Goal: Task Accomplishment & Management: Complete application form

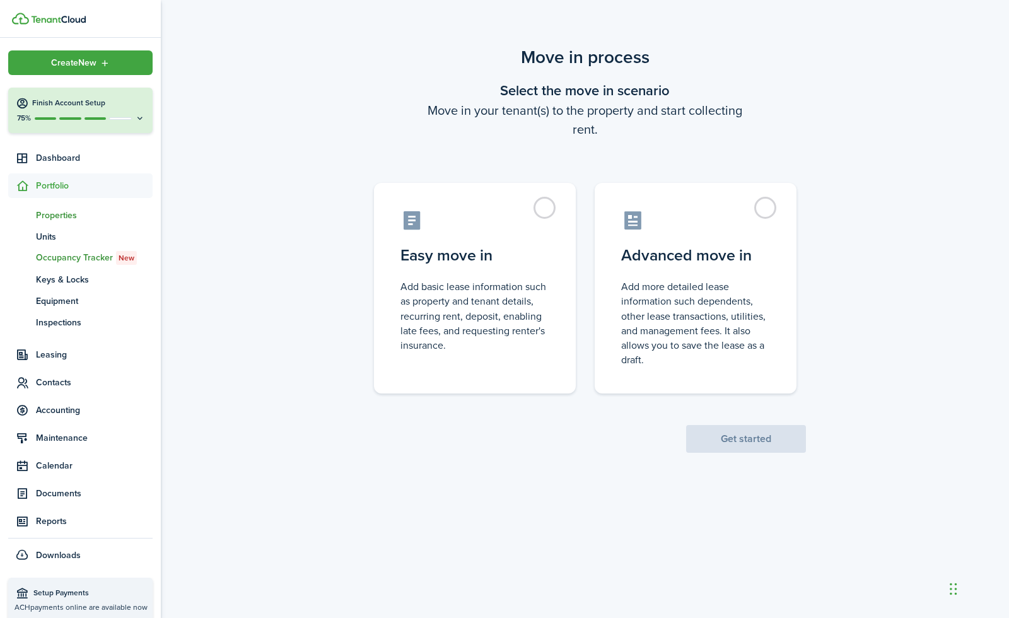
click at [66, 218] on span "Properties" at bounding box center [94, 215] width 117 height 13
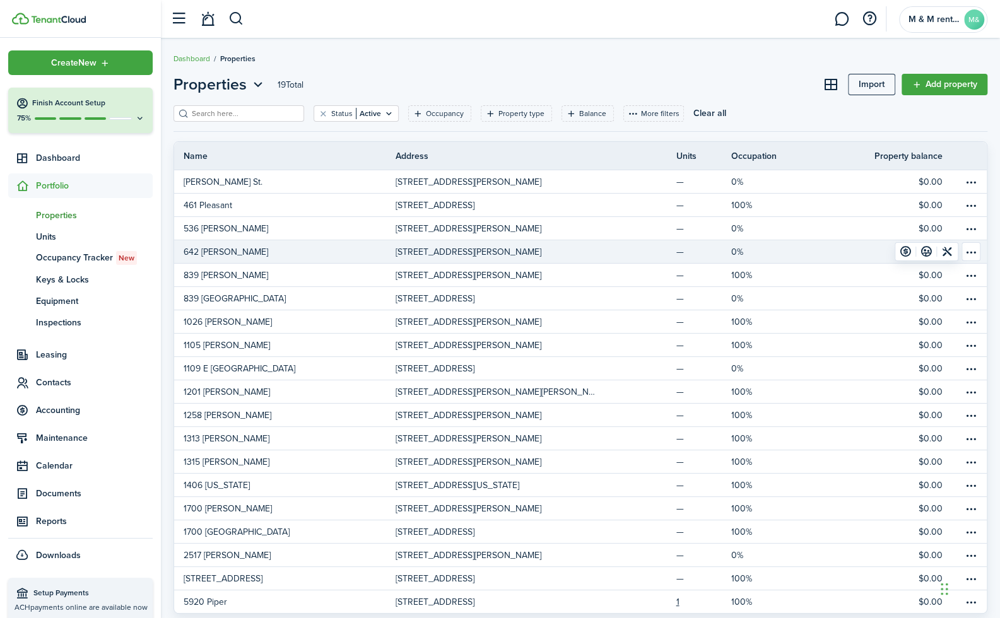
click at [541, 250] on p "[STREET_ADDRESS][PERSON_NAME]" at bounding box center [468, 251] width 146 height 13
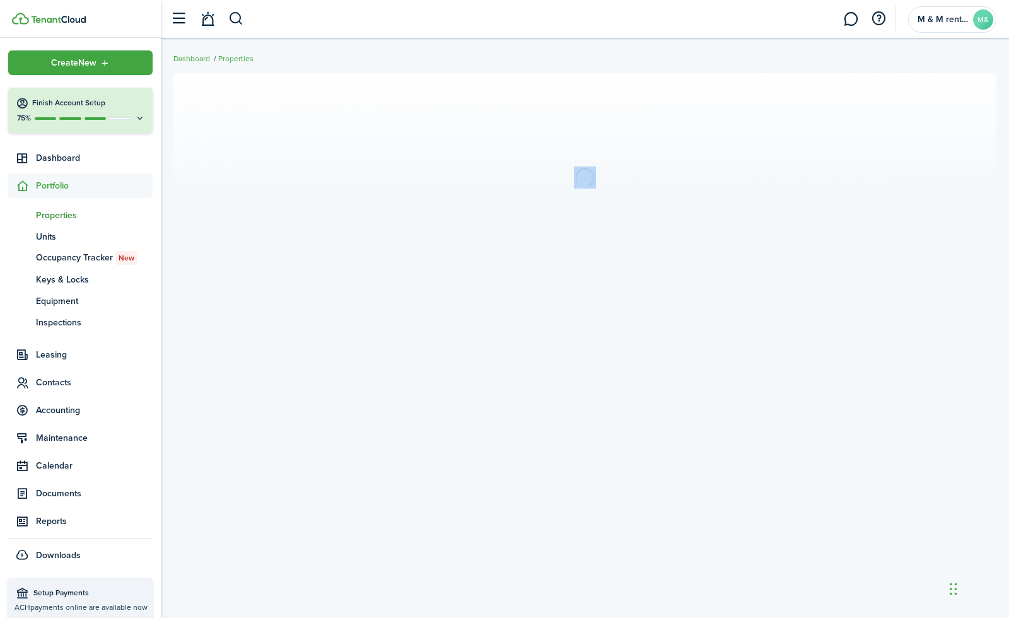
click at [573, 250] on section at bounding box center [584, 177] width 823 height 208
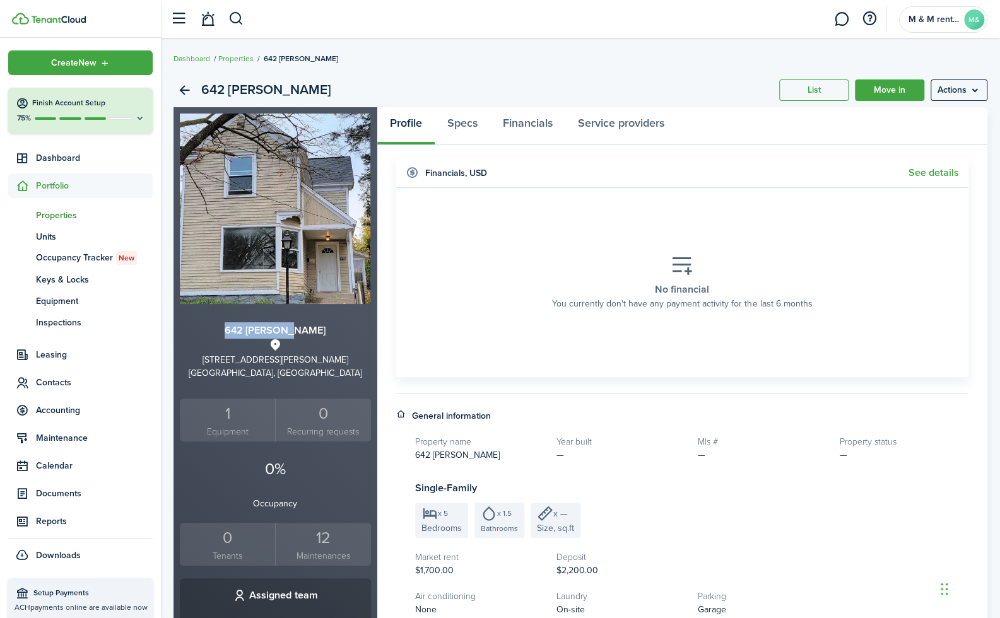
drag, startPoint x: 245, startPoint y: 328, endPoint x: 315, endPoint y: 327, distance: 69.4
click at [315, 327] on h3 "642 [PERSON_NAME]" at bounding box center [275, 331] width 191 height 16
copy h3 "642 [PERSON_NAME]"
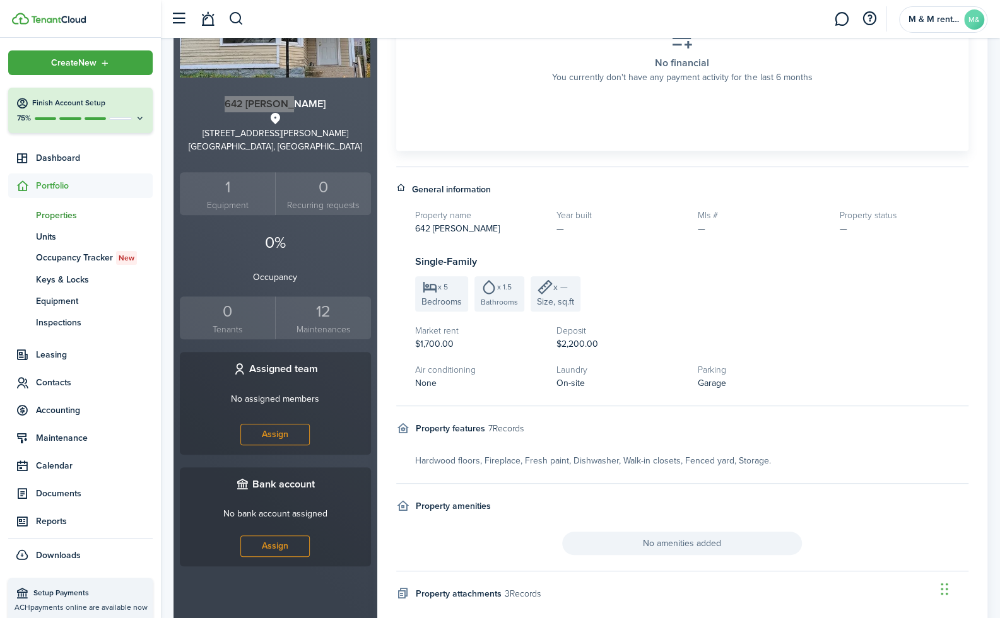
scroll to position [201, 0]
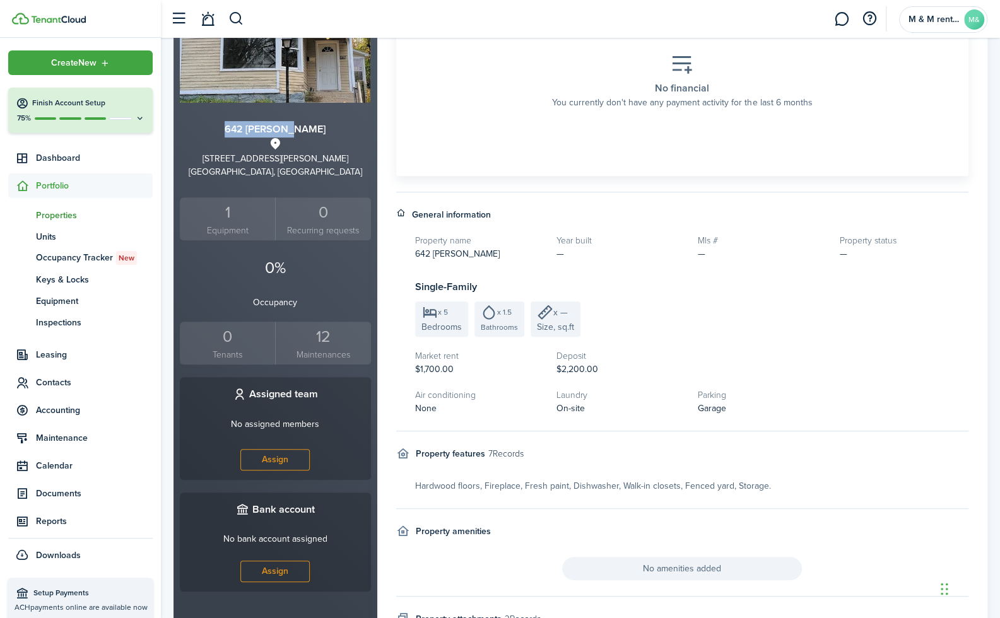
click at [228, 338] on div "0" at bounding box center [227, 337] width 89 height 24
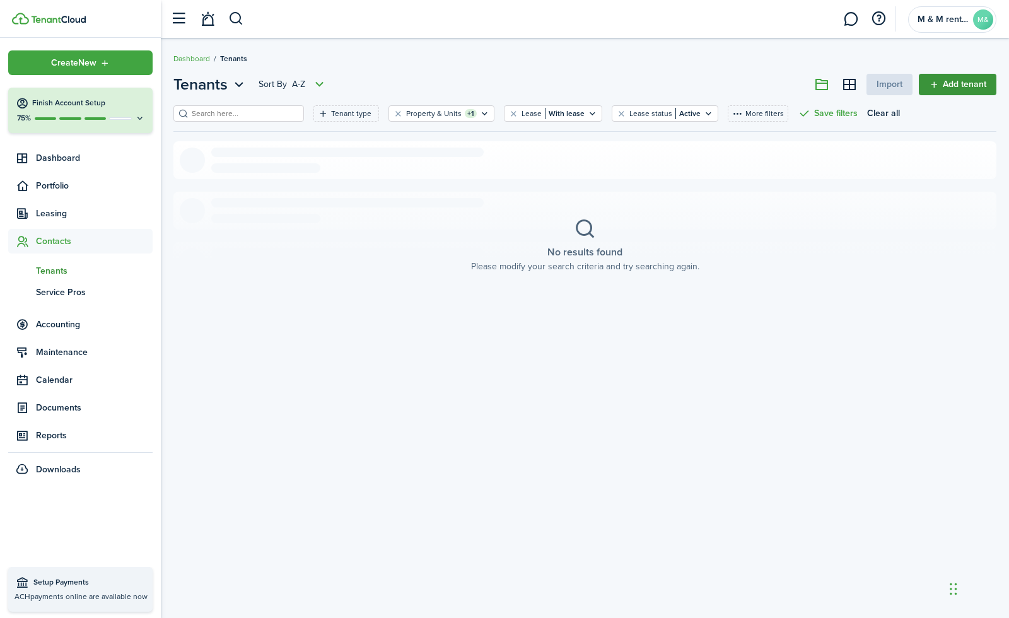
click at [942, 78] on link "Add tenant" at bounding box center [958, 84] width 78 height 21
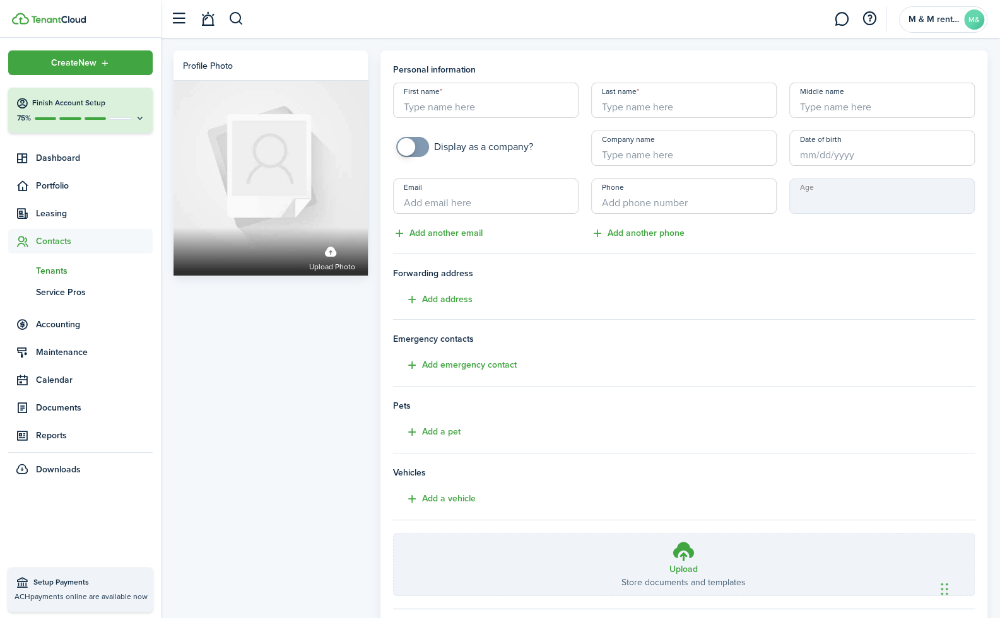
click at [482, 108] on input "First name" at bounding box center [485, 100] width 185 height 35
type input "l"
type input "nake"
click at [60, 274] on span "Tenants" at bounding box center [94, 270] width 117 height 13
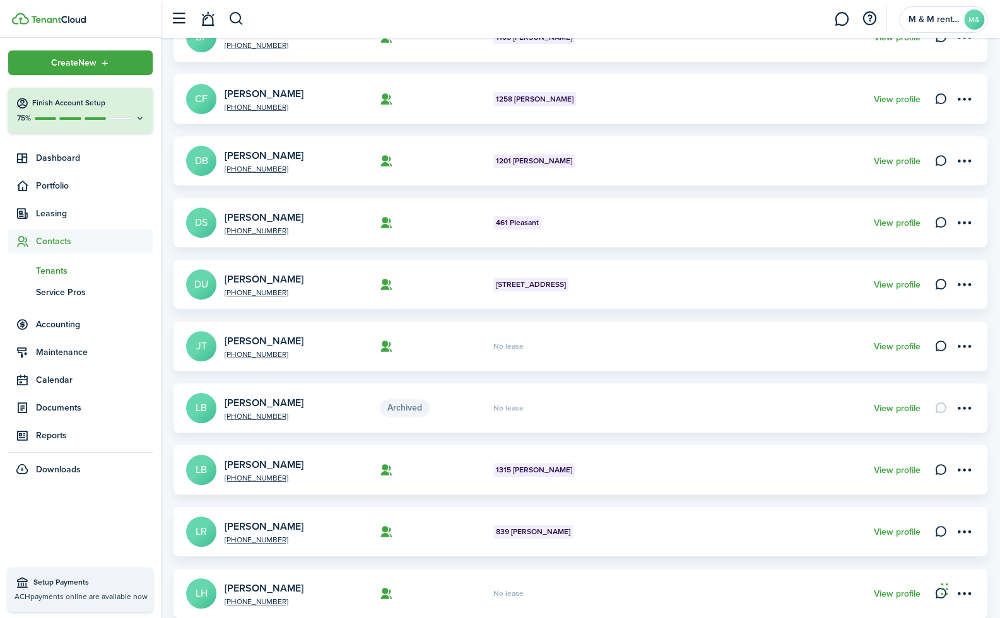
scroll to position [315, 0]
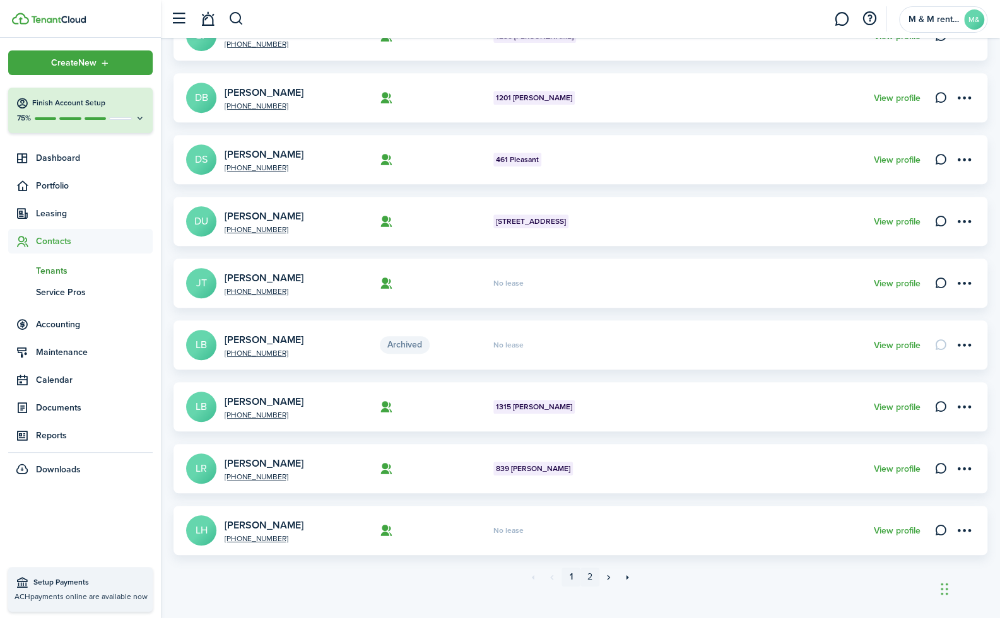
click at [589, 578] on link "2" at bounding box center [589, 577] width 19 height 19
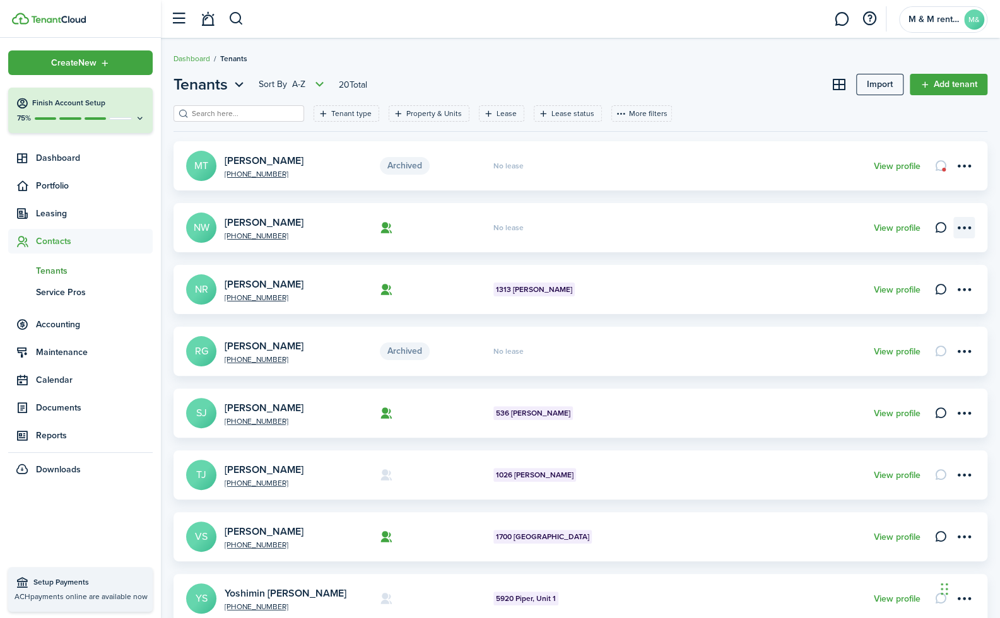
click at [968, 225] on menu-btn-icon "Open menu" at bounding box center [963, 227] width 21 height 21
click at [918, 295] on link "Move in" at bounding box center [919, 299] width 110 height 21
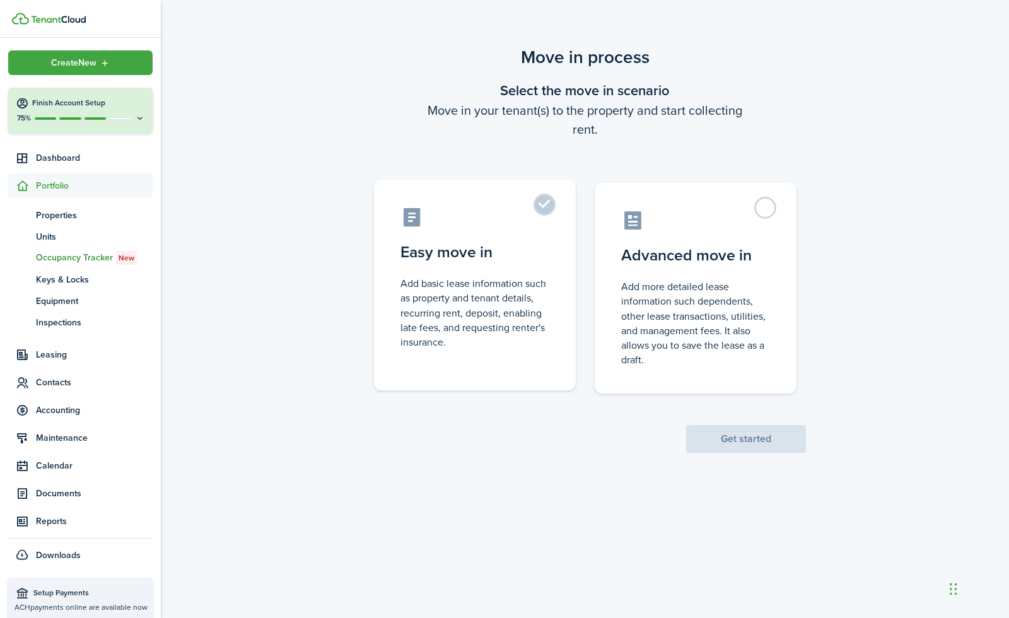
click at [551, 210] on label "Easy move in Add basic lease information such as property and tenant details, r…" at bounding box center [475, 285] width 202 height 211
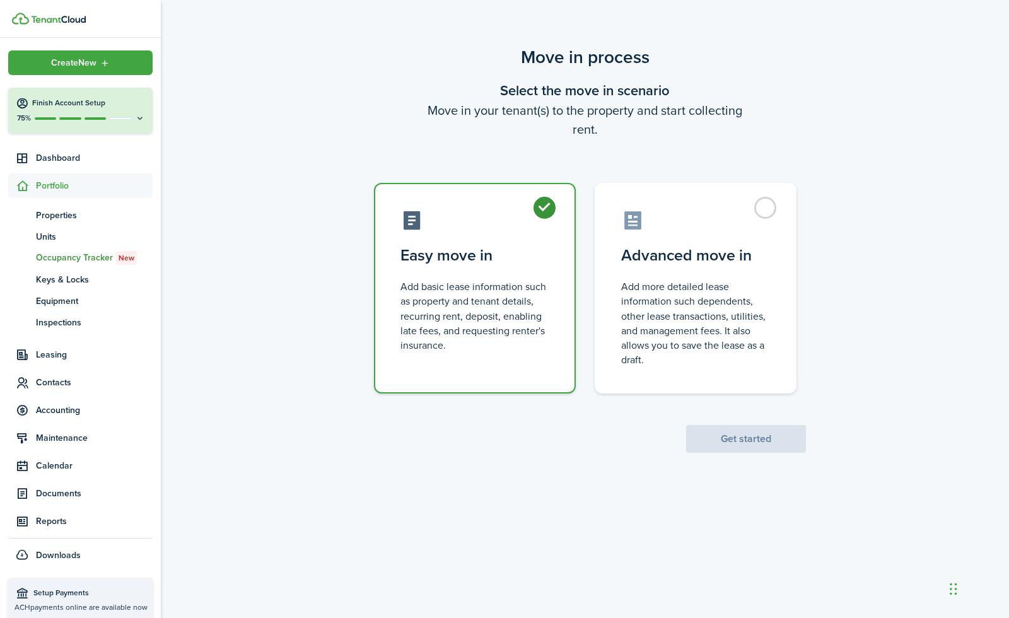
radio input "true"
click at [751, 430] on button "Get started" at bounding box center [746, 439] width 120 height 28
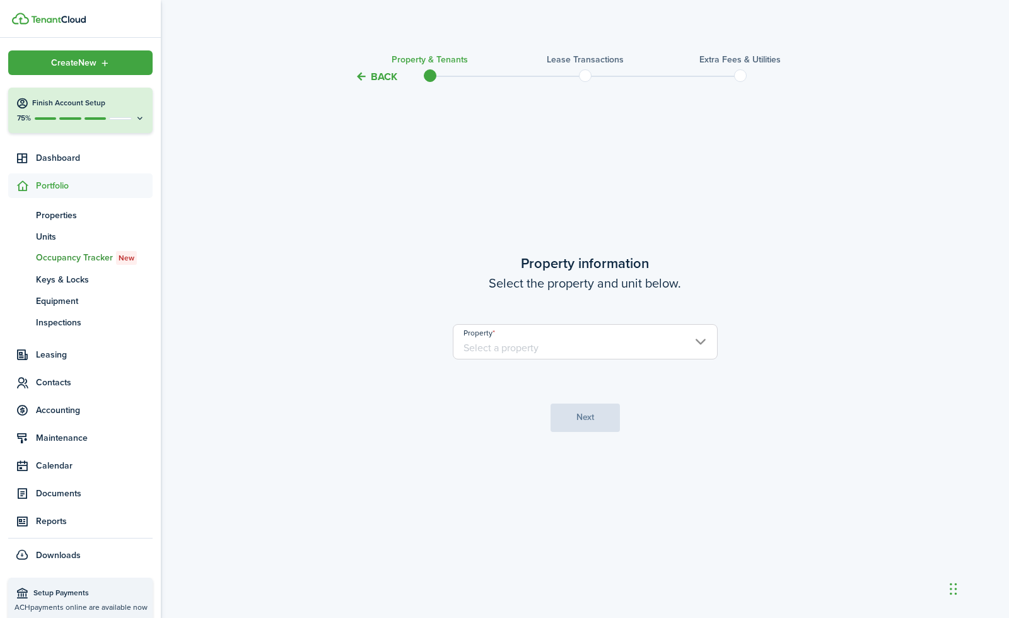
click at [578, 348] on input "Property" at bounding box center [585, 341] width 265 height 35
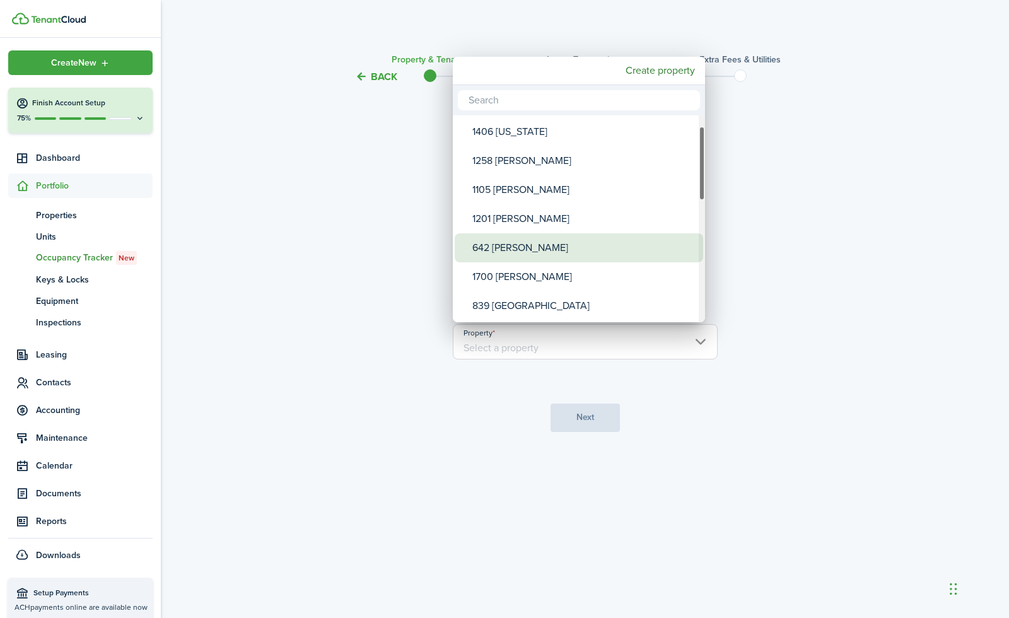
click at [545, 239] on div "642 [PERSON_NAME]" at bounding box center [583, 247] width 223 height 29
type input "642 [PERSON_NAME]"
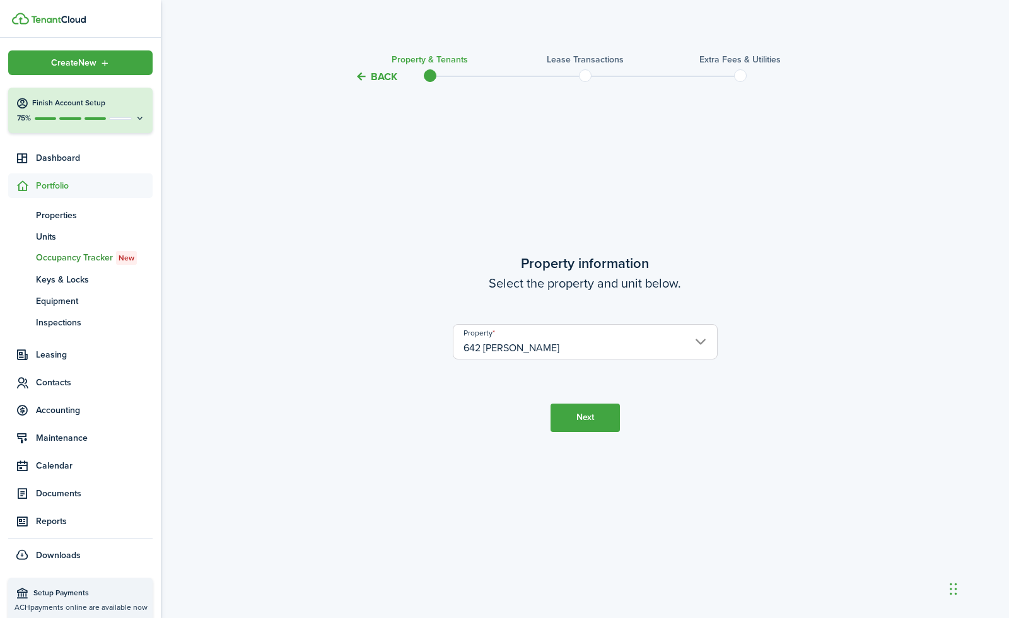
click at [591, 416] on button "Next" at bounding box center [585, 418] width 69 height 28
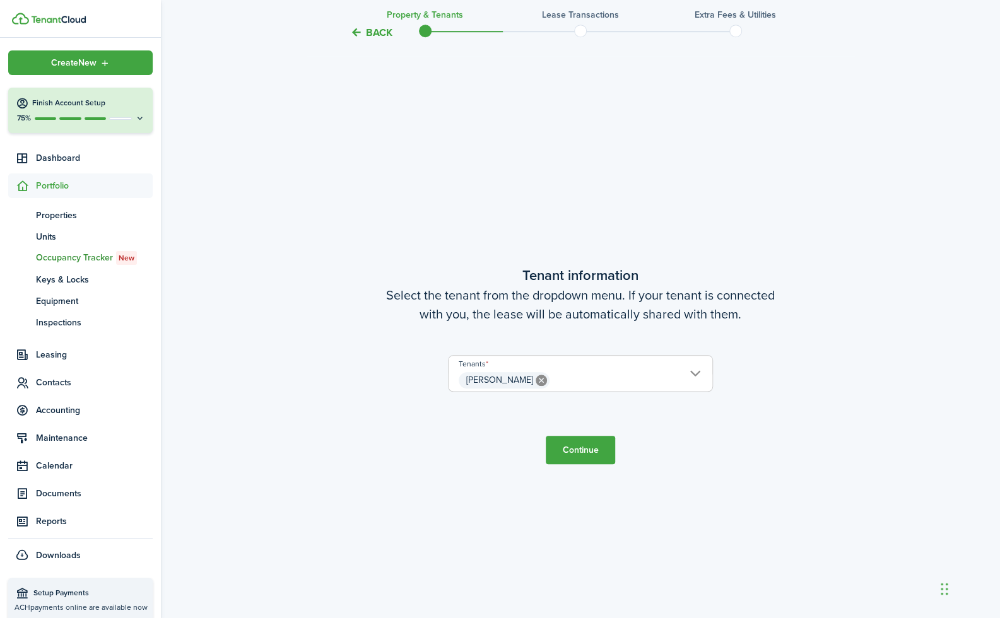
scroll to position [534, 0]
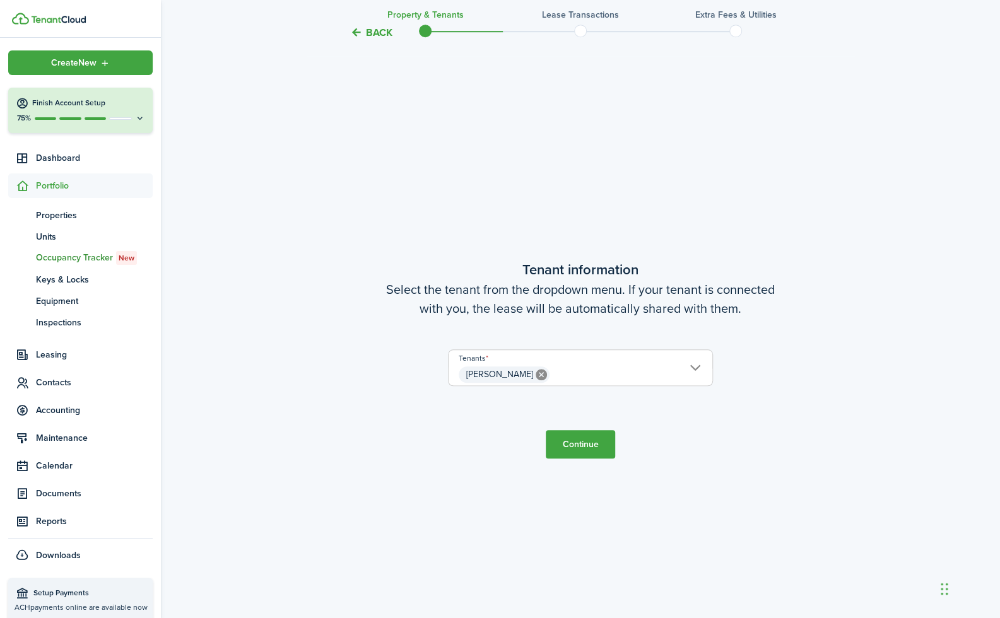
click at [597, 438] on button "Continue" at bounding box center [580, 444] width 69 height 28
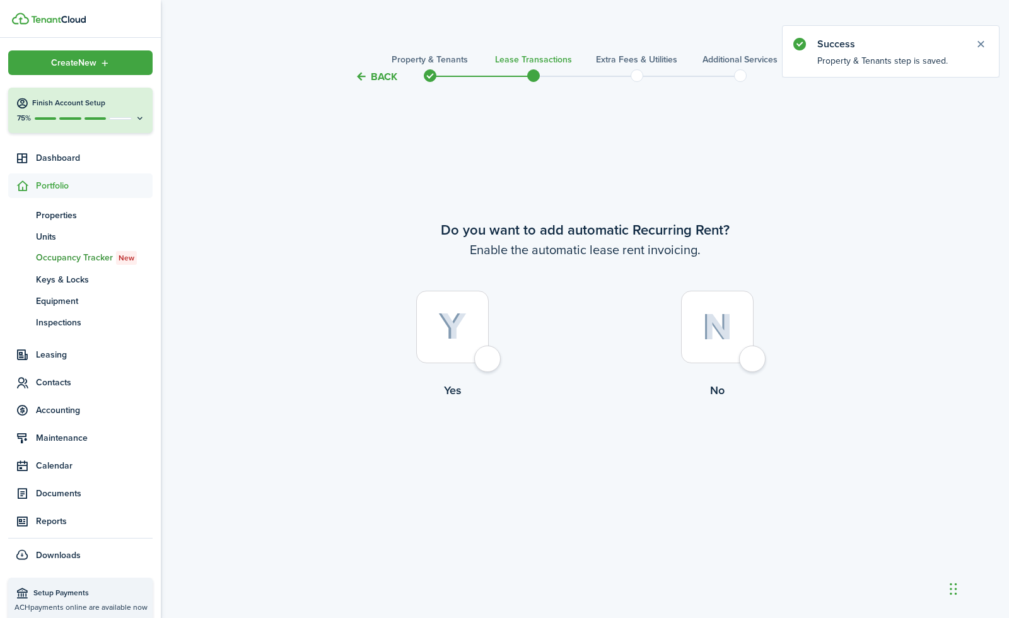
click at [747, 356] on div at bounding box center [717, 327] width 73 height 73
radio input "true"
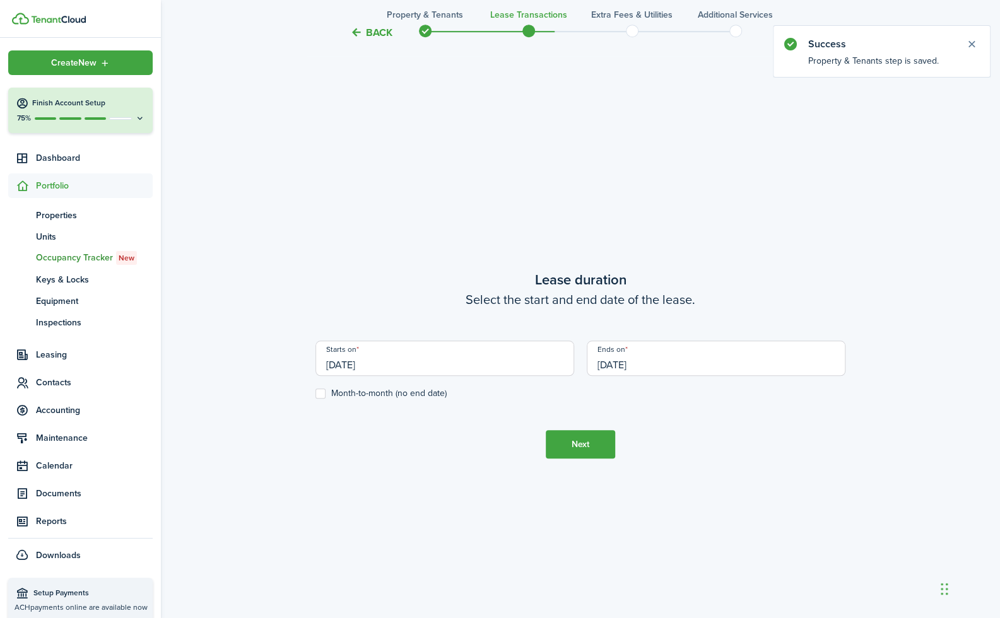
scroll to position [534, 0]
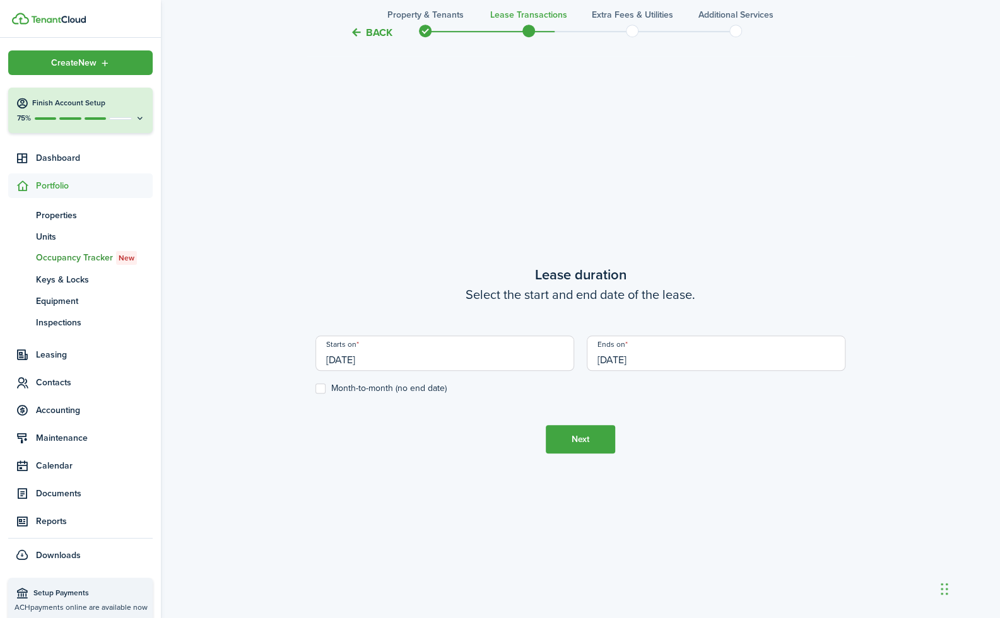
click at [588, 438] on button "Next" at bounding box center [580, 439] width 69 height 28
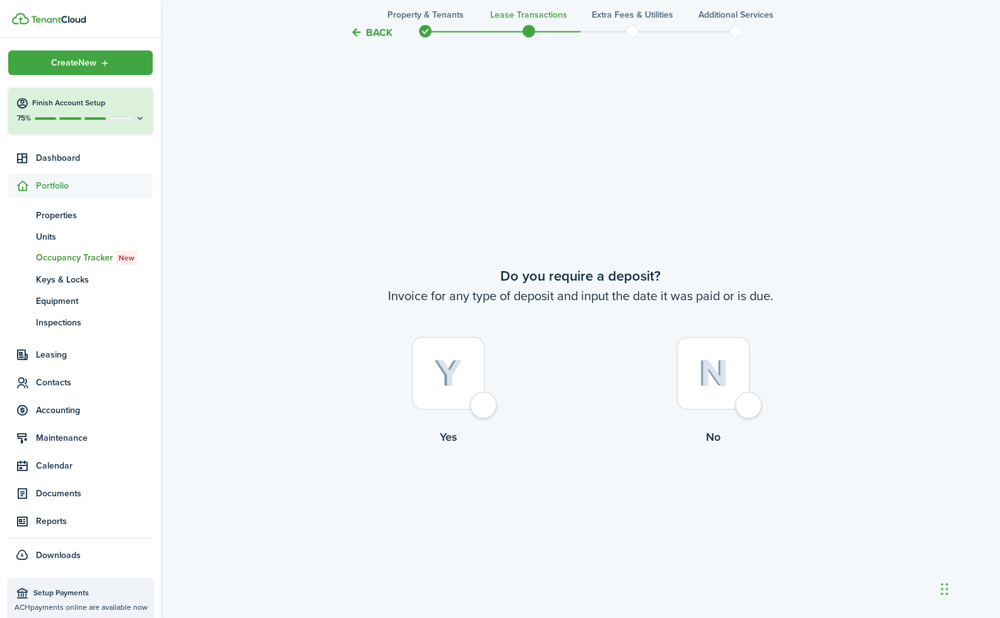
scroll to position [1152, 0]
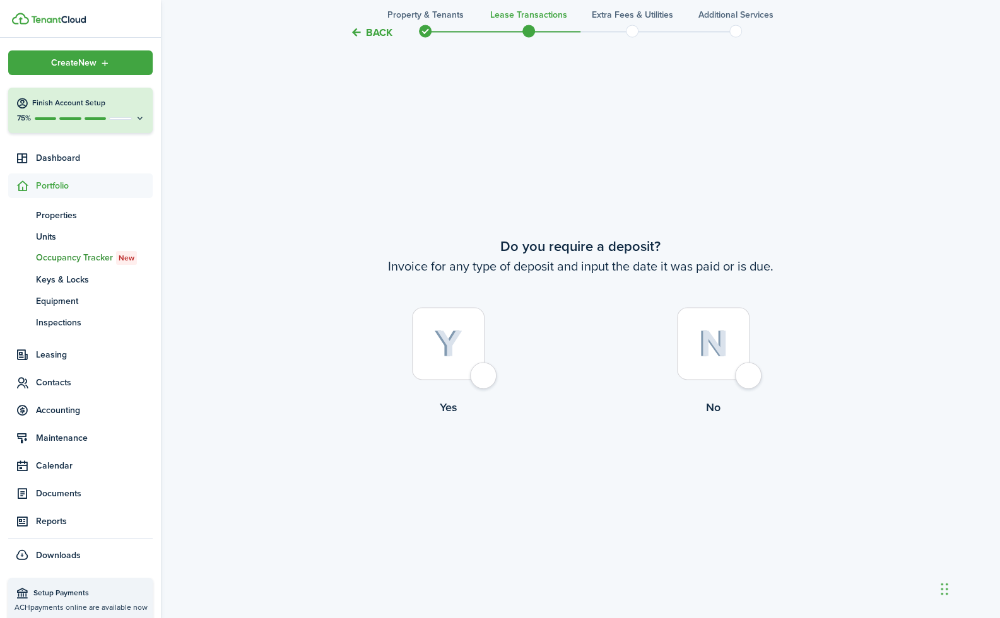
click at [744, 374] on div at bounding box center [713, 343] width 73 height 73
radio input "true"
click at [479, 370] on div at bounding box center [448, 343] width 73 height 73
radio input "true"
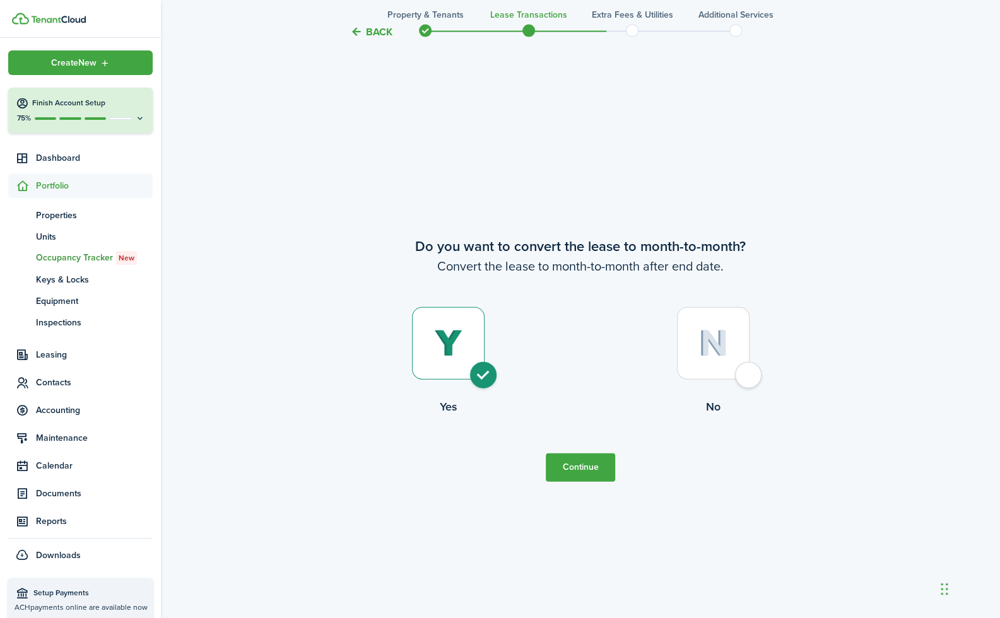
click at [590, 465] on button "Continue" at bounding box center [580, 468] width 69 height 28
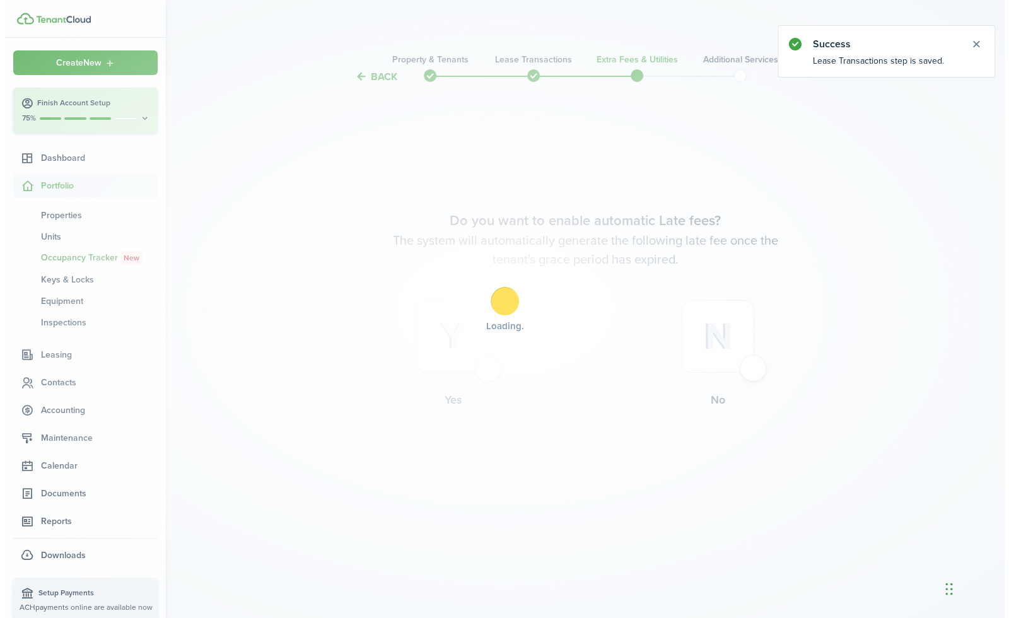
scroll to position [0, 0]
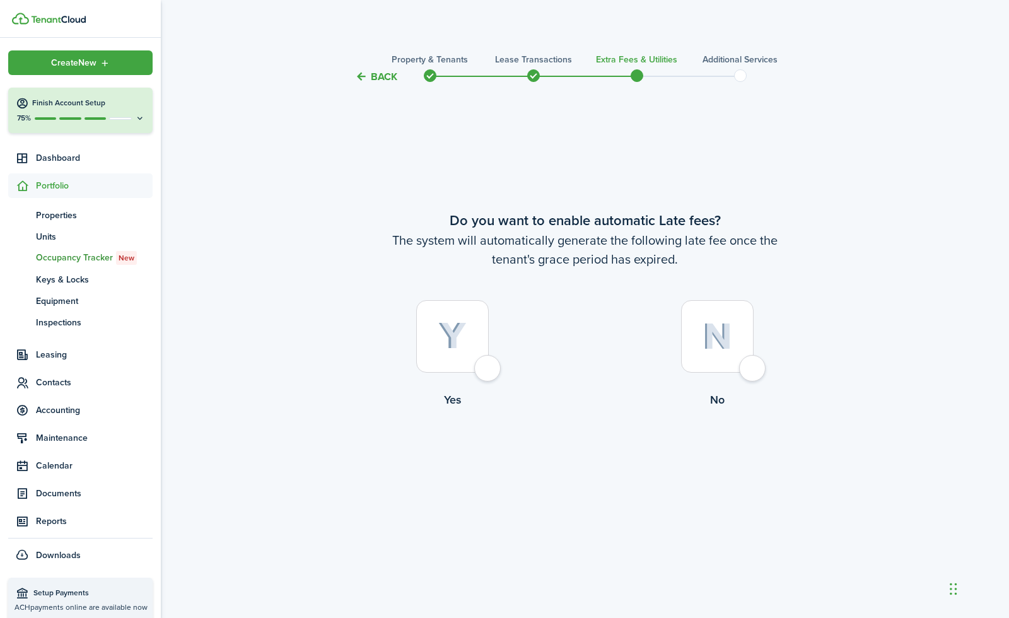
click at [751, 371] on div at bounding box center [717, 336] width 73 height 73
radio input "true"
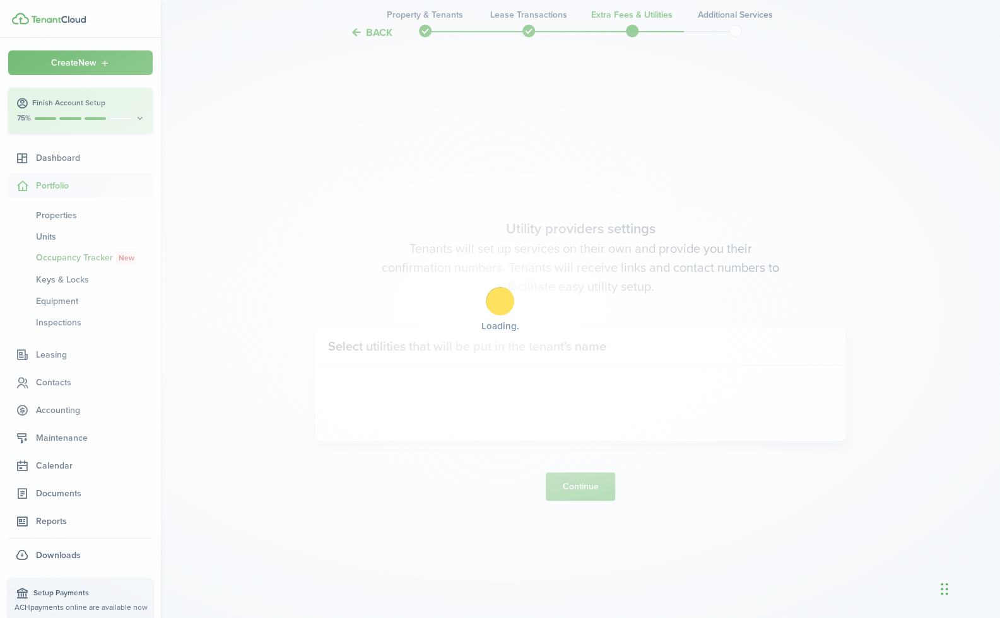
scroll to position [534, 0]
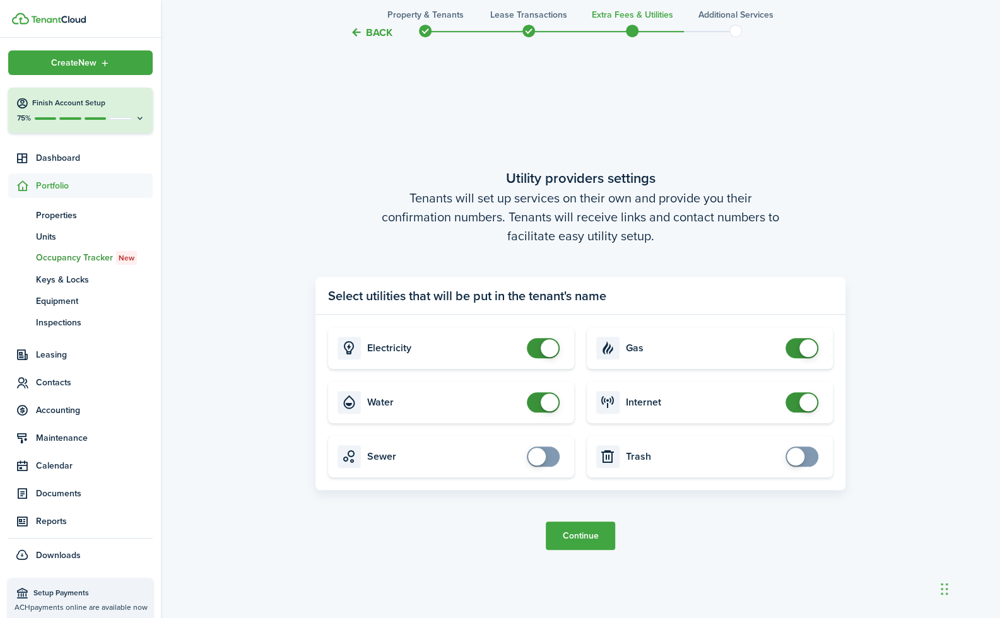
checkbox input "true"
click at [805, 459] on span at bounding box center [801, 457] width 13 height 20
click at [588, 537] on button "Continue" at bounding box center [580, 536] width 69 height 28
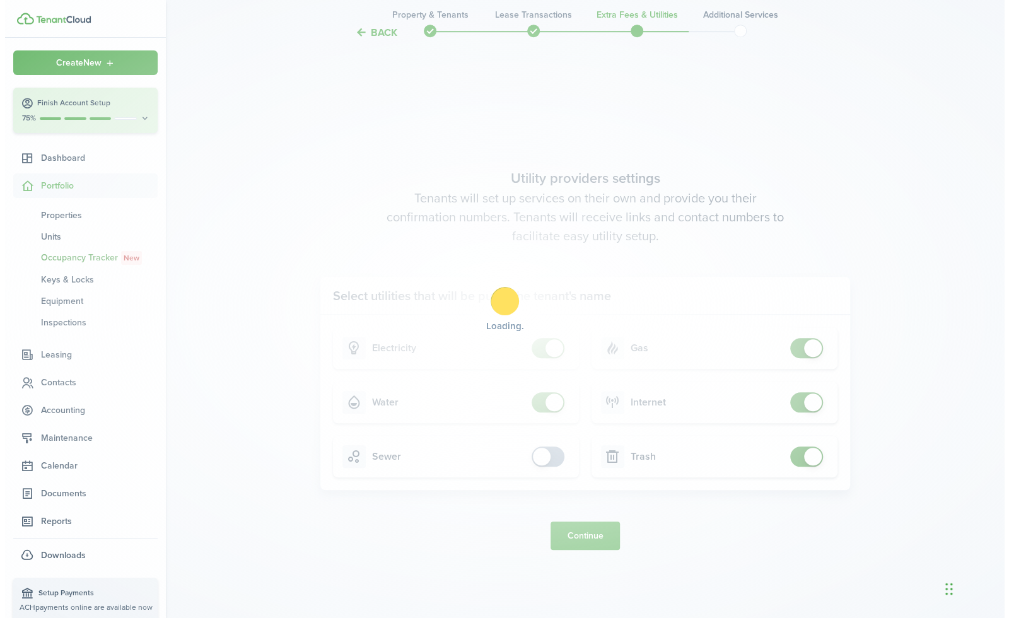
scroll to position [0, 0]
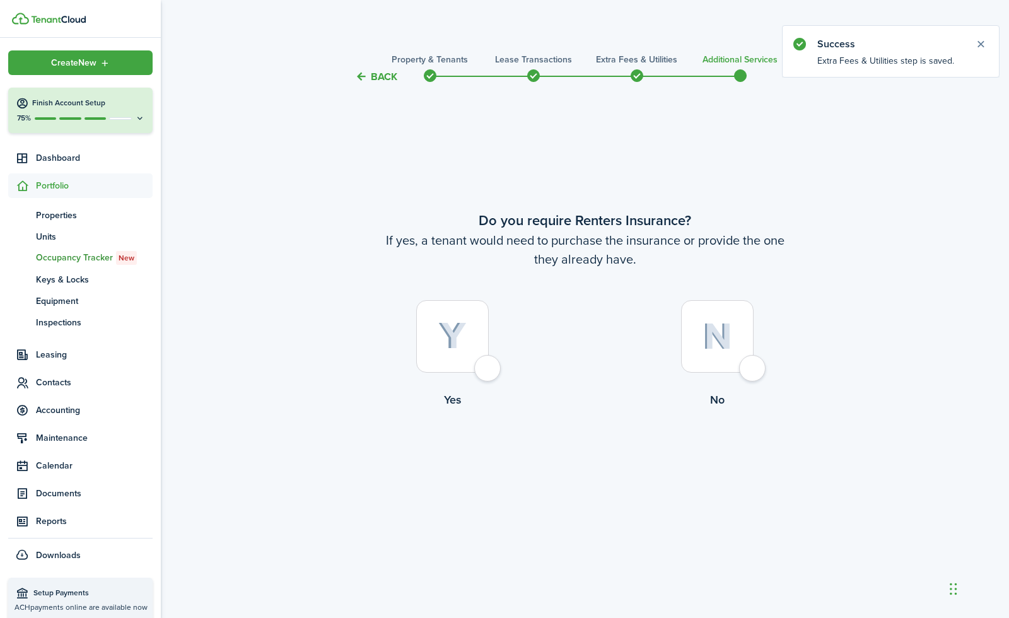
click at [486, 359] on div at bounding box center [452, 336] width 73 height 73
radio input "true"
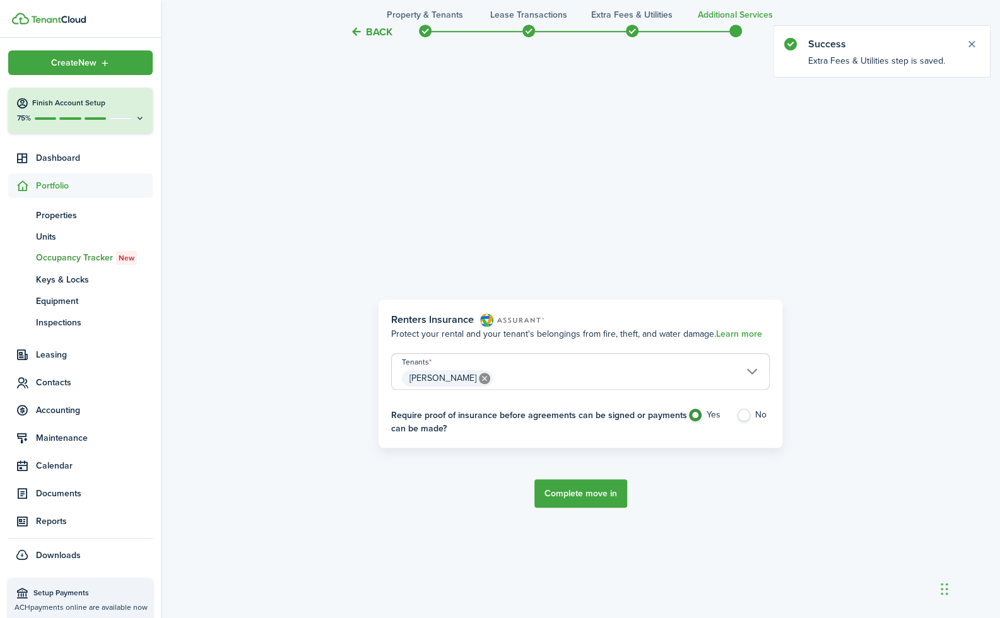
scroll to position [534, 0]
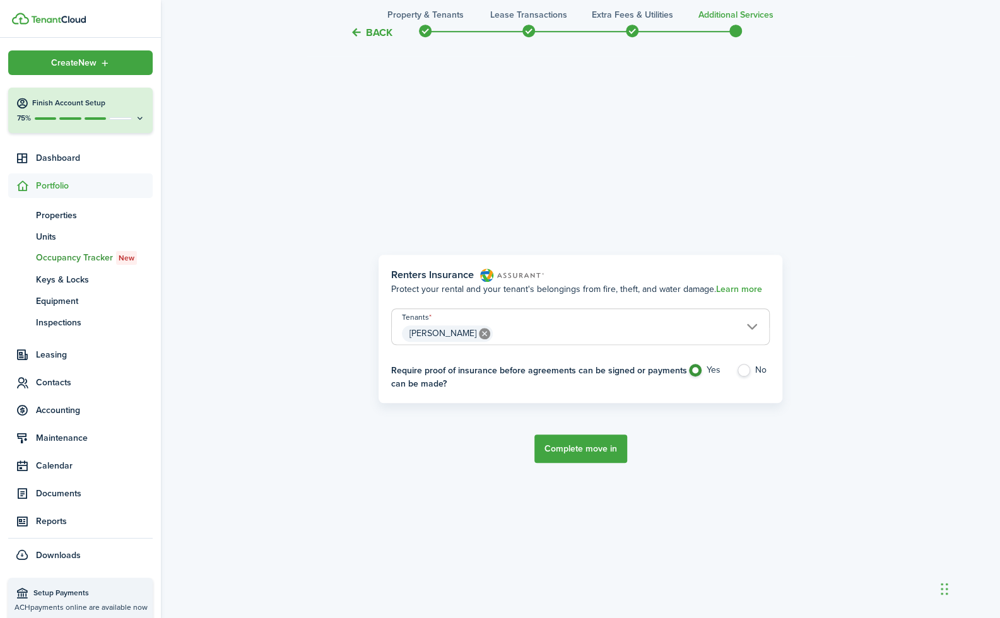
click at [600, 447] on button "Complete move in" at bounding box center [580, 449] width 93 height 28
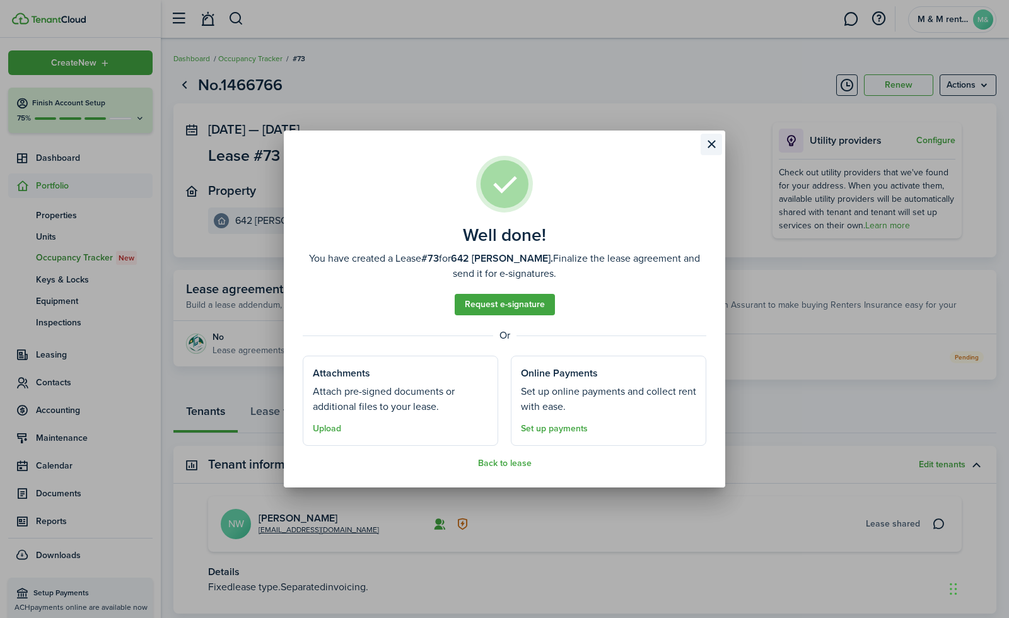
click at [711, 144] on button "Close modal" at bounding box center [711, 144] width 21 height 21
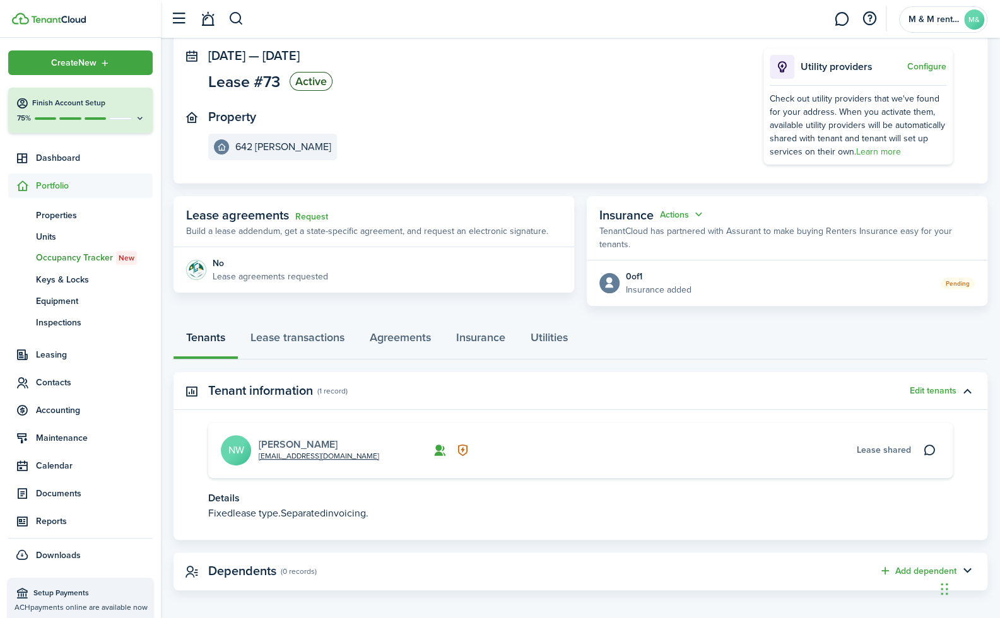
scroll to position [80, 0]
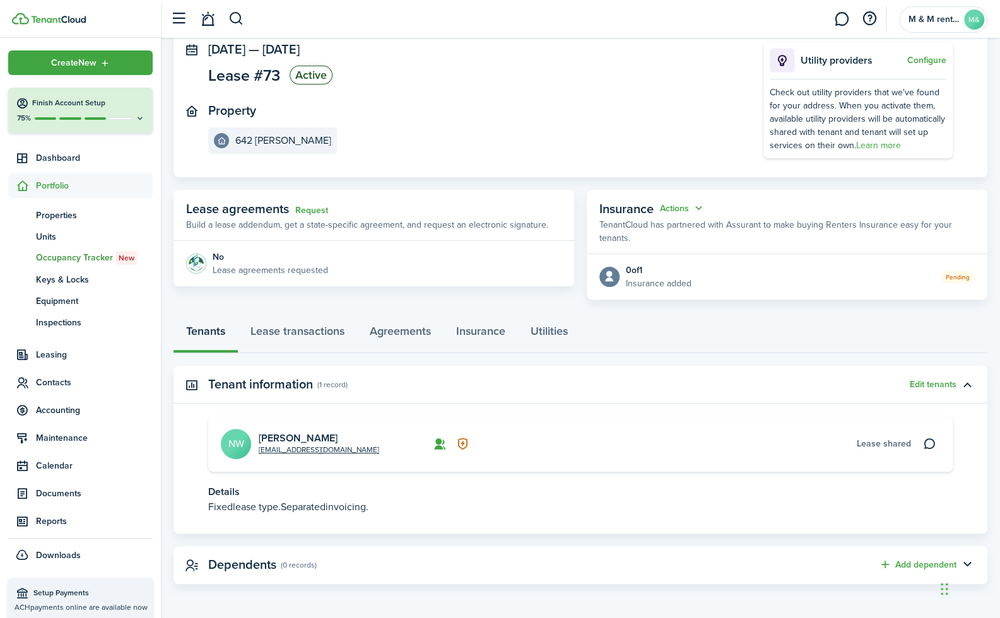
drag, startPoint x: 343, startPoint y: 432, endPoint x: 258, endPoint y: 433, distance: 85.2
click at [258, 433] on card "[EMAIL_ADDRESS][DOMAIN_NAME] [PERSON_NAME] NW Lease shared" at bounding box center [580, 444] width 744 height 56
copy link "[PERSON_NAME]"
drag, startPoint x: 376, startPoint y: 448, endPoint x: 259, endPoint y: 449, distance: 117.3
click at [259, 449] on card-description "[EMAIL_ADDRESS][DOMAIN_NAME]" at bounding box center [342, 449] width 167 height 11
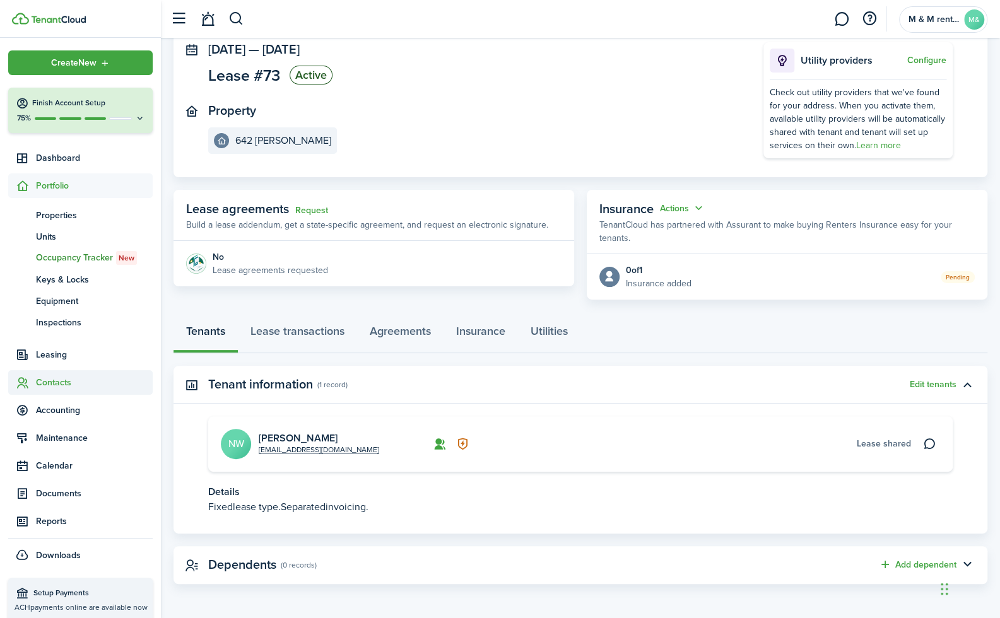
copy link "[EMAIL_ADDRESS][DOMAIN_NAME]"
click at [556, 400] on panel-main-header "Tenant information (1 record) Edit tenants" at bounding box center [580, 385] width 814 height 38
click at [67, 209] on span "Properties" at bounding box center [94, 215] width 117 height 13
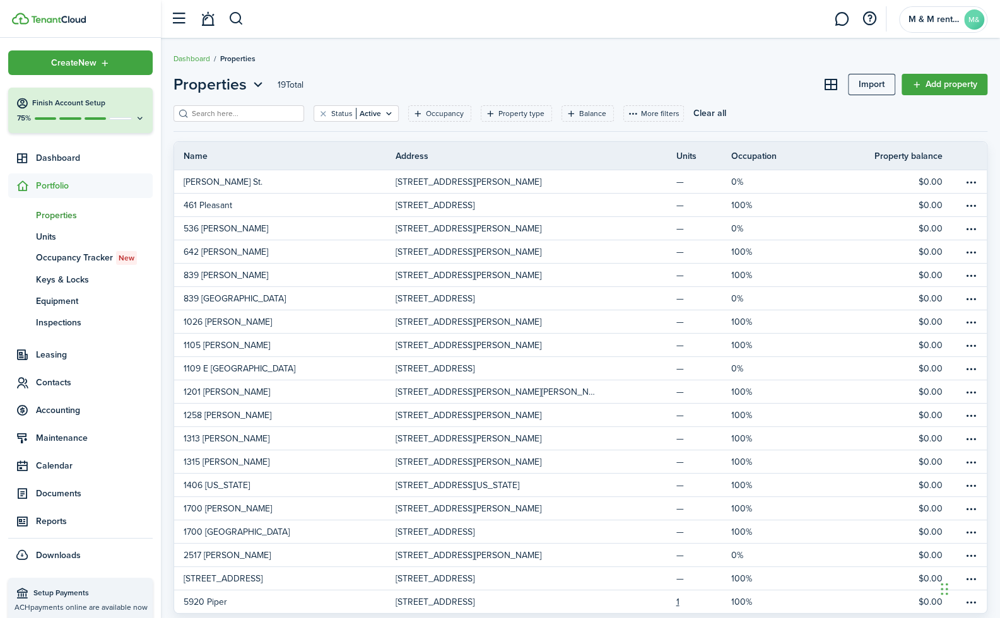
click at [59, 20] on img at bounding box center [58, 20] width 55 height 8
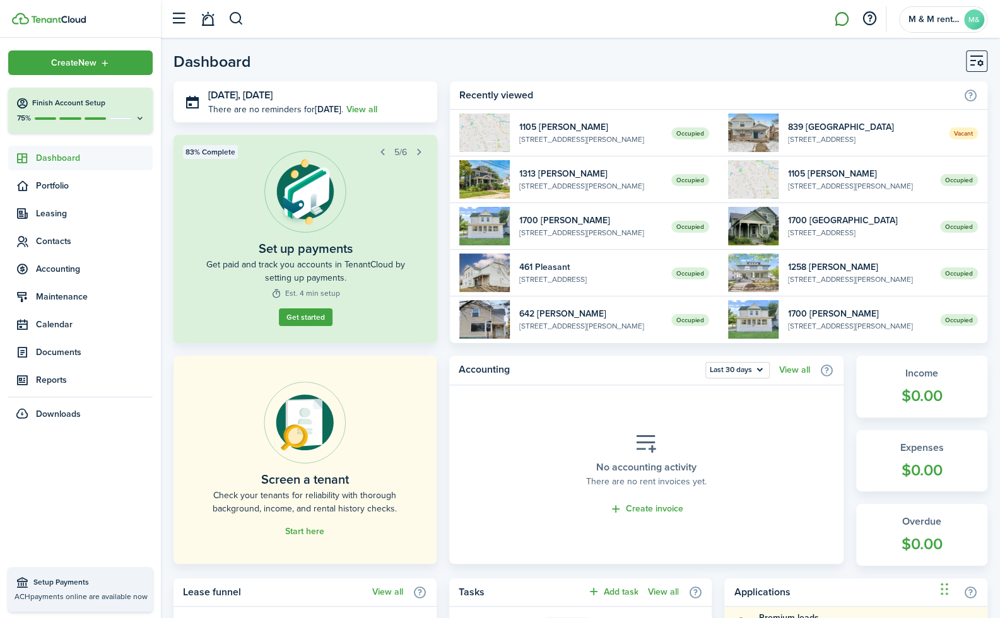
click at [842, 19] on link at bounding box center [841, 19] width 24 height 32
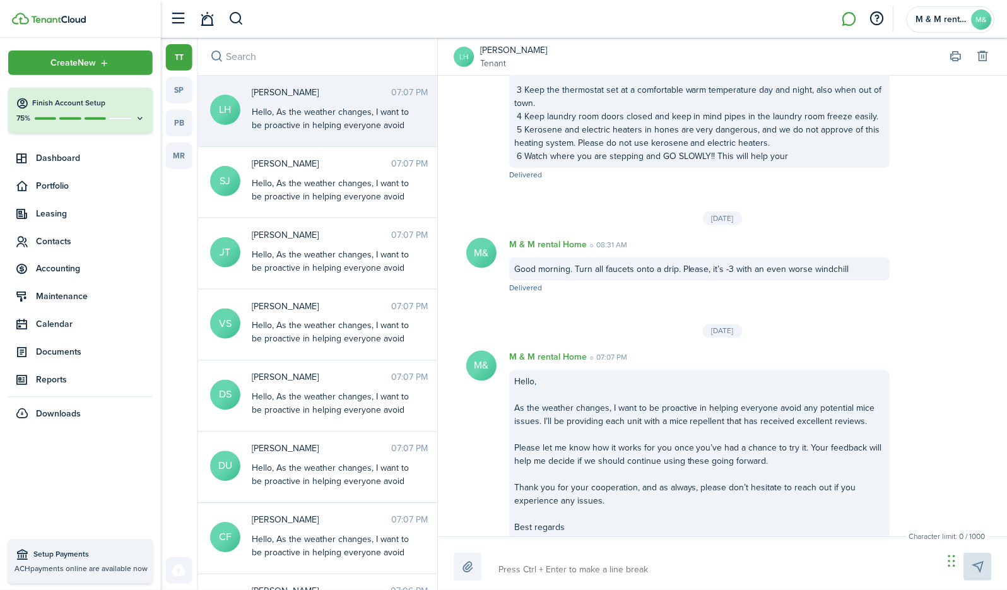
scroll to position [522, 0]
